Goal: Task Accomplishment & Management: Use online tool/utility

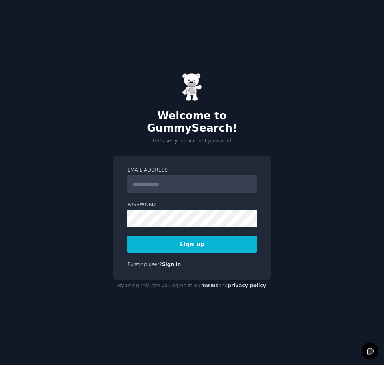
click at [209, 176] on input "Email Address" at bounding box center [192, 184] width 129 height 18
type input "**********"
click at [116, 210] on div "**********" at bounding box center [191, 218] width 157 height 124
click at [201, 236] on button "Sign up" at bounding box center [192, 244] width 129 height 17
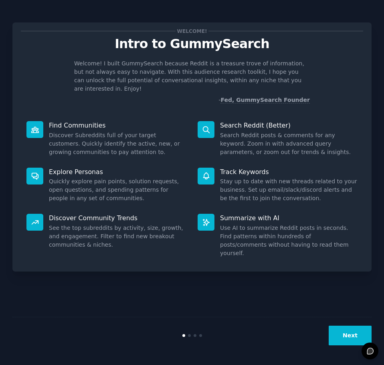
click at [345, 337] on button "Next" at bounding box center [350, 336] width 43 height 20
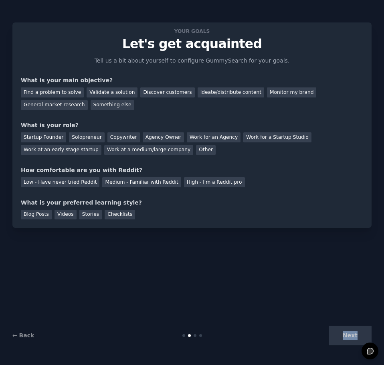
click at [345, 337] on div "Next" at bounding box center [312, 336] width 120 height 20
click at [75, 94] on div "Find a problem to solve" at bounding box center [52, 92] width 63 height 10
click at [196, 148] on div "Other" at bounding box center [206, 150] width 20 height 10
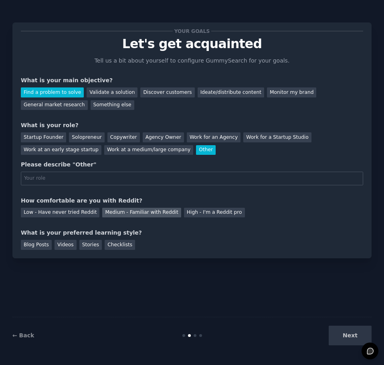
click at [153, 212] on div "Medium - Familiar with Reddit" at bounding box center [141, 213] width 79 height 10
click at [83, 215] on div "Low - Have never tried Reddit" at bounding box center [60, 213] width 79 height 10
click at [64, 247] on div "Videos" at bounding box center [66, 245] width 22 height 10
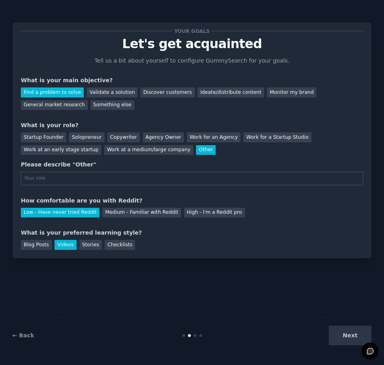
click at [354, 339] on div "Next" at bounding box center [312, 336] width 120 height 20
click at [342, 331] on div "Next" at bounding box center [312, 336] width 120 height 20
click at [134, 184] on input "text" at bounding box center [192, 179] width 342 height 14
type input "."
click at [348, 329] on button "Next" at bounding box center [350, 336] width 43 height 20
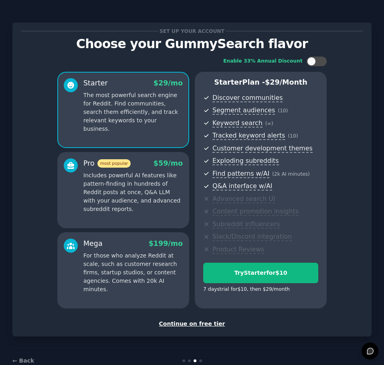
click at [178, 325] on div "Continue on free tier" at bounding box center [192, 324] width 342 height 8
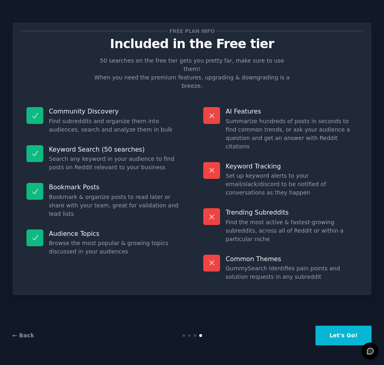
click at [348, 338] on button "Let's Go!" at bounding box center [344, 336] width 56 height 20
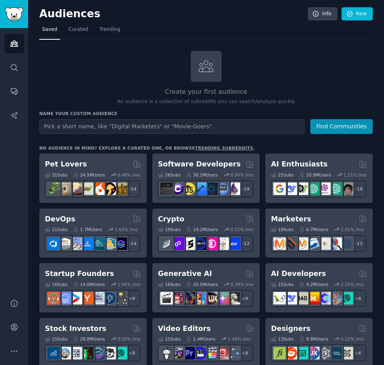
click at [178, 127] on input "text" at bounding box center [171, 126] width 265 height 15
type input "anime"
click at [310, 119] on button "Find Communities" at bounding box center [341, 126] width 63 height 15
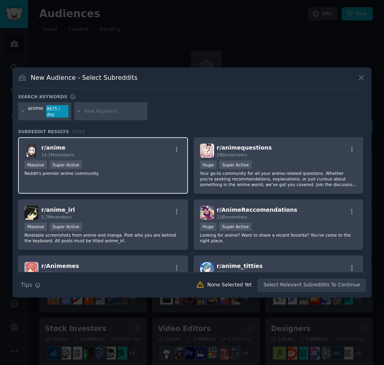
click at [133, 160] on div "Massive Super Active" at bounding box center [102, 165] width 157 height 10
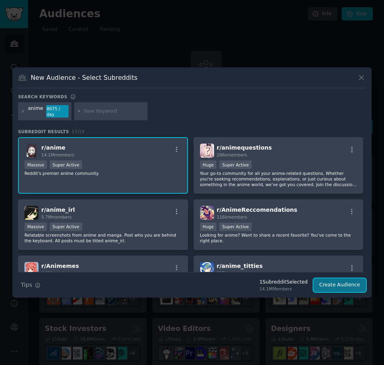
click at [331, 286] on button "Create Audience" at bounding box center [340, 285] width 53 height 14
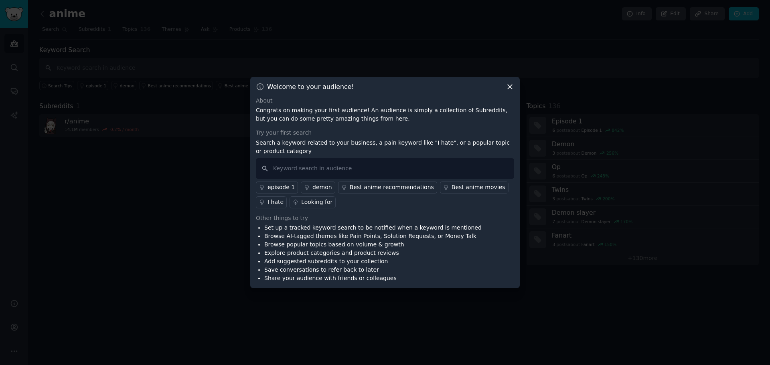
click at [320, 189] on div "demon" at bounding box center [322, 187] width 20 height 8
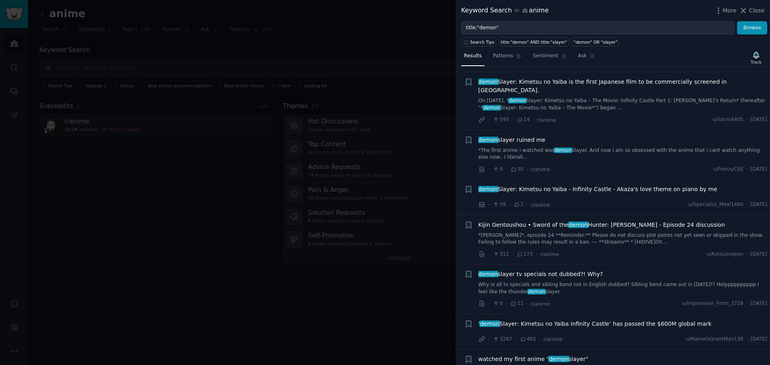
scroll to position [321, 0]
